Goal: Find specific page/section: Find specific page/section

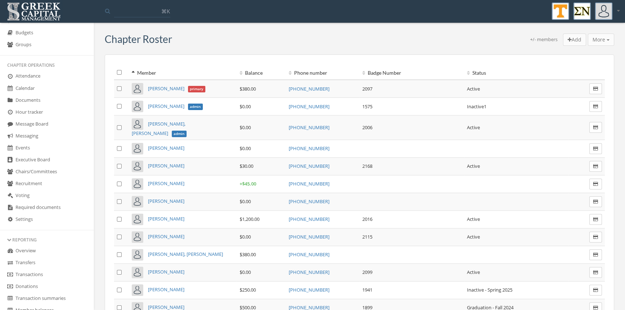
scroll to position [101, 0]
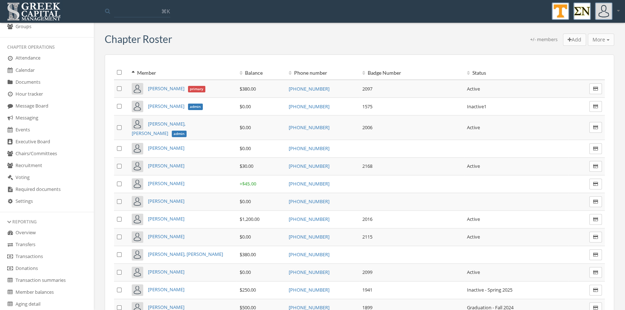
click at [38, 255] on link "Transactions" at bounding box center [47, 257] width 94 height 12
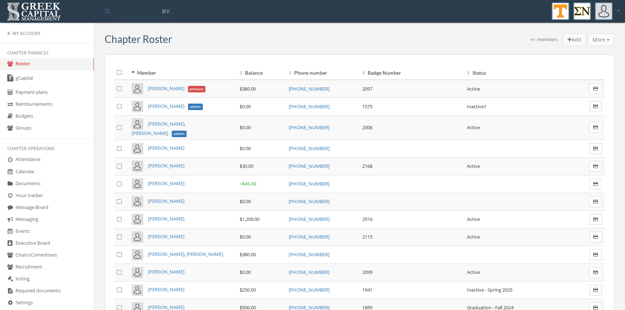
scroll to position [154, 0]
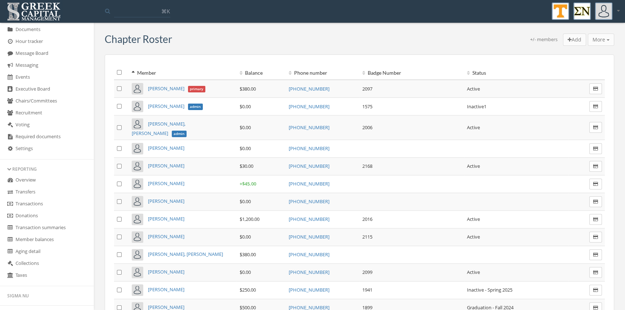
click at [37, 201] on link "Transactions" at bounding box center [47, 204] width 94 height 12
